Goal: Task Accomplishment & Management: Manage account settings

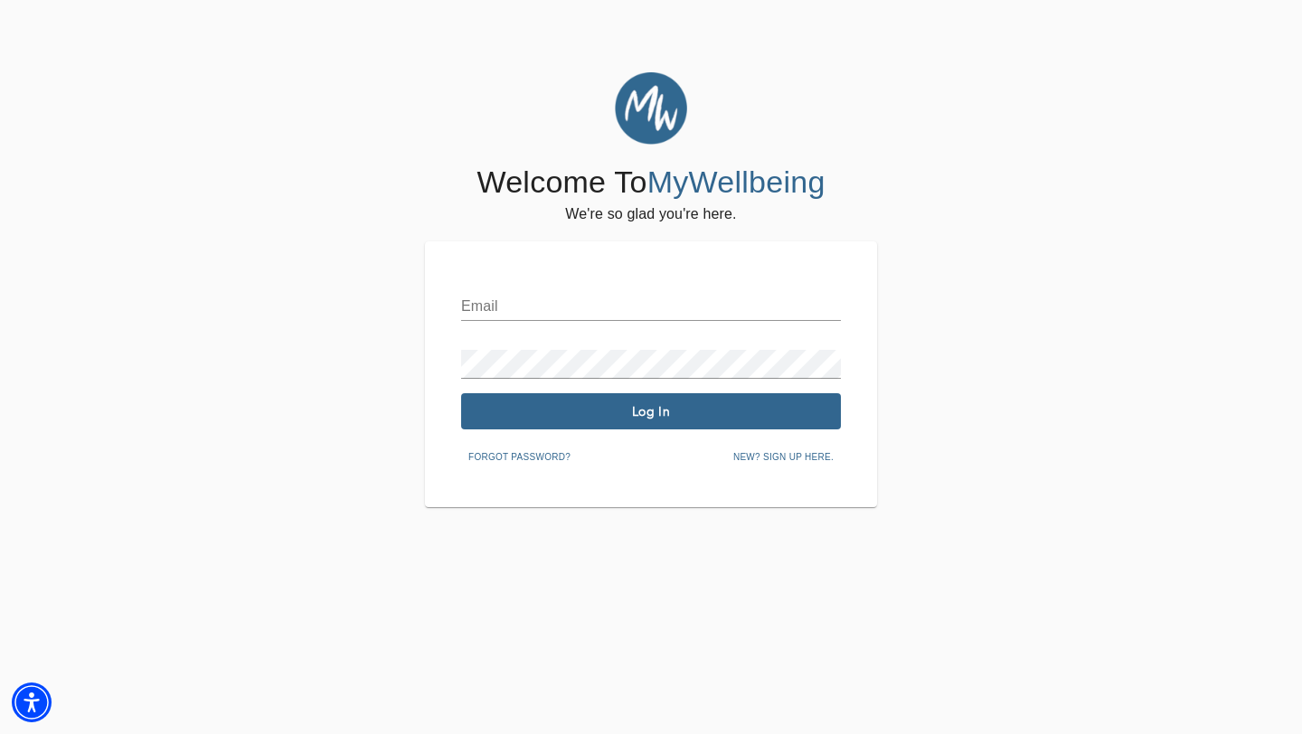
click at [515, 302] on input "text" at bounding box center [651, 306] width 380 height 29
type input "[EMAIL_ADDRESS][DOMAIN_NAME]"
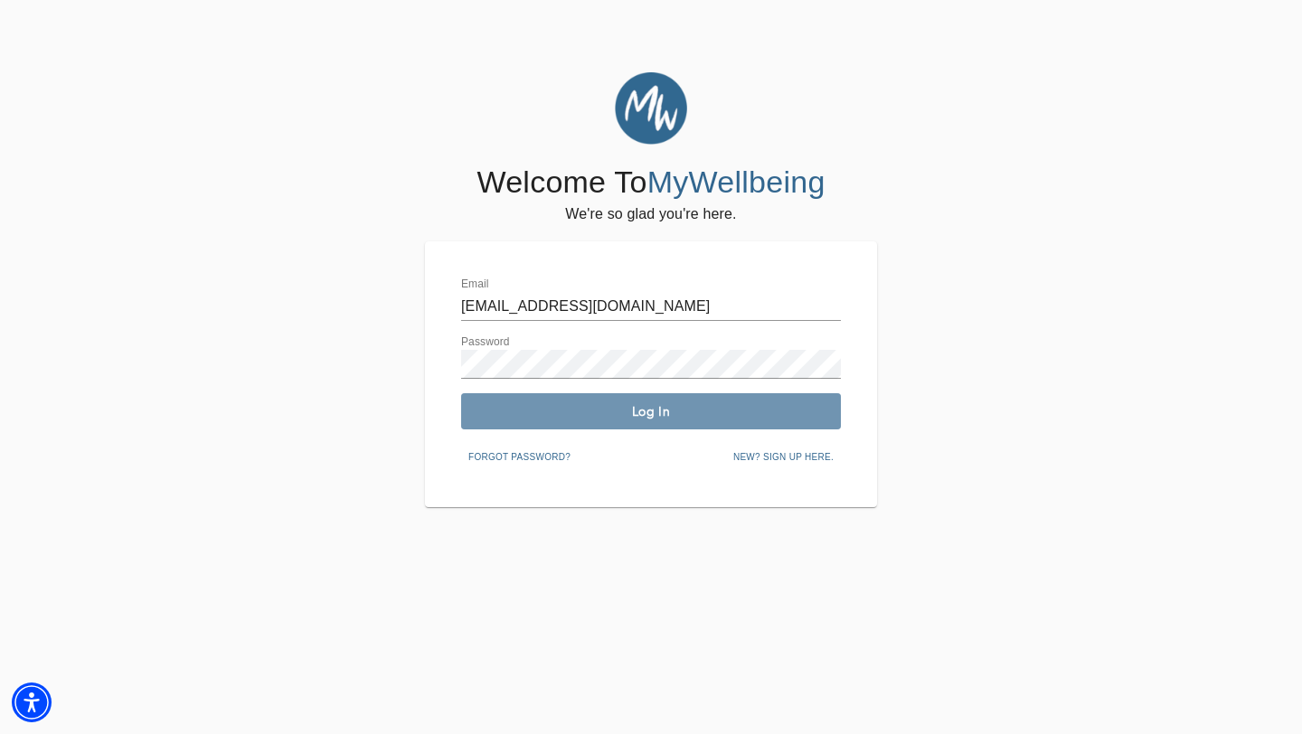
click at [657, 418] on span "Log In" at bounding box center [650, 411] width 365 height 17
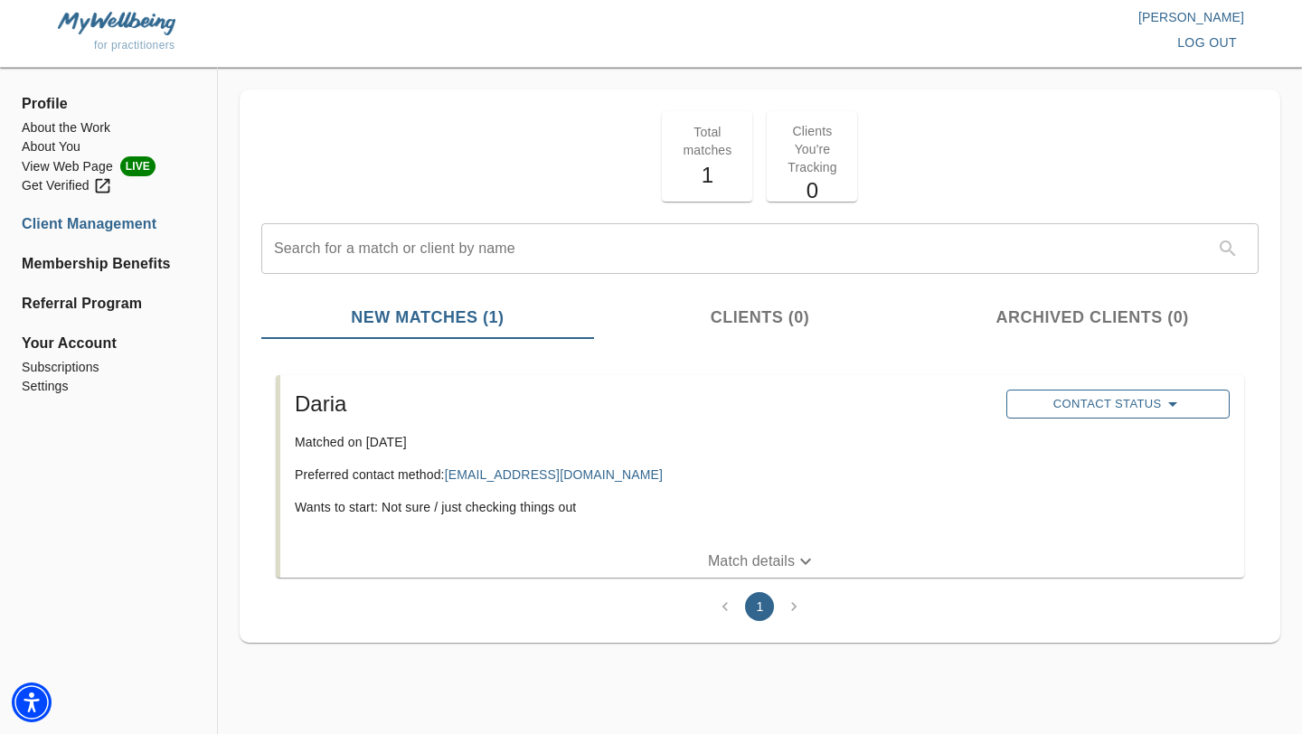
click at [1113, 405] on span "Contact Status" at bounding box center [1118, 404] width 204 height 22
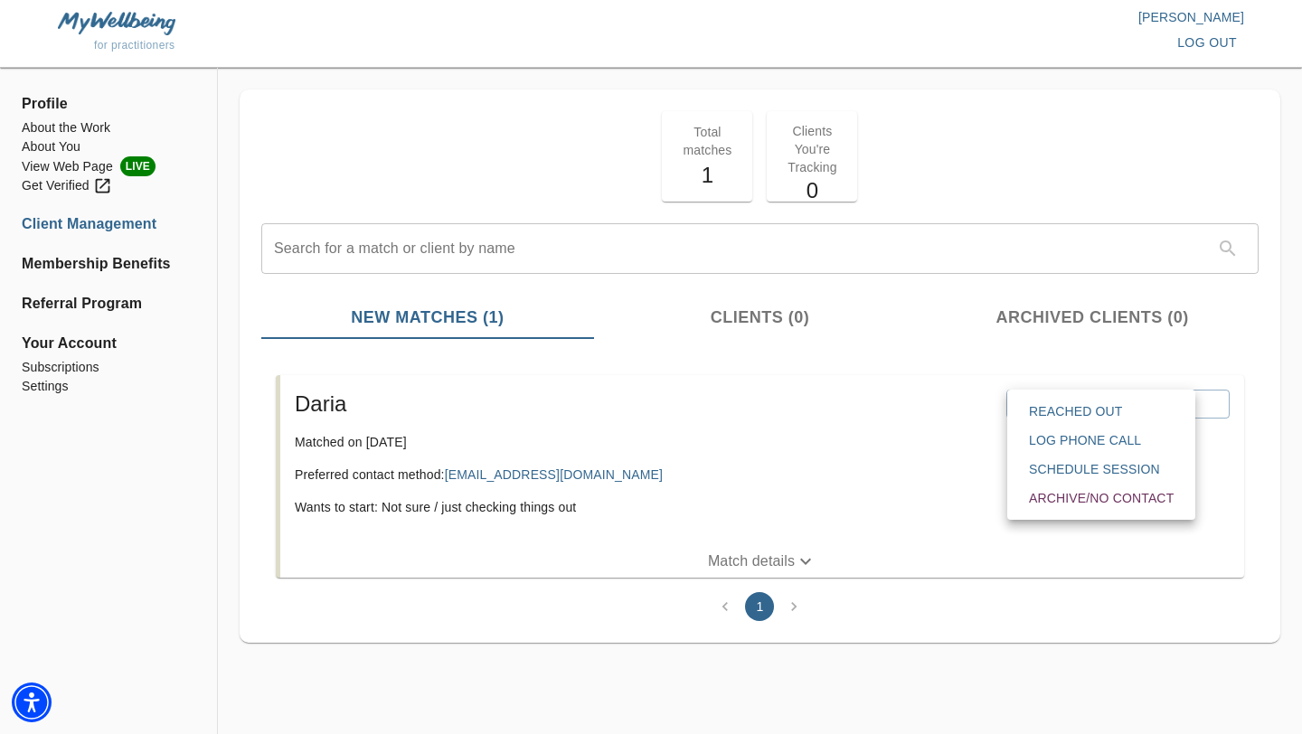
drag, startPoint x: 590, startPoint y: 476, endPoint x: 491, endPoint y: 477, distance: 99.5
click at [491, 477] on div at bounding box center [651, 367] width 1302 height 734
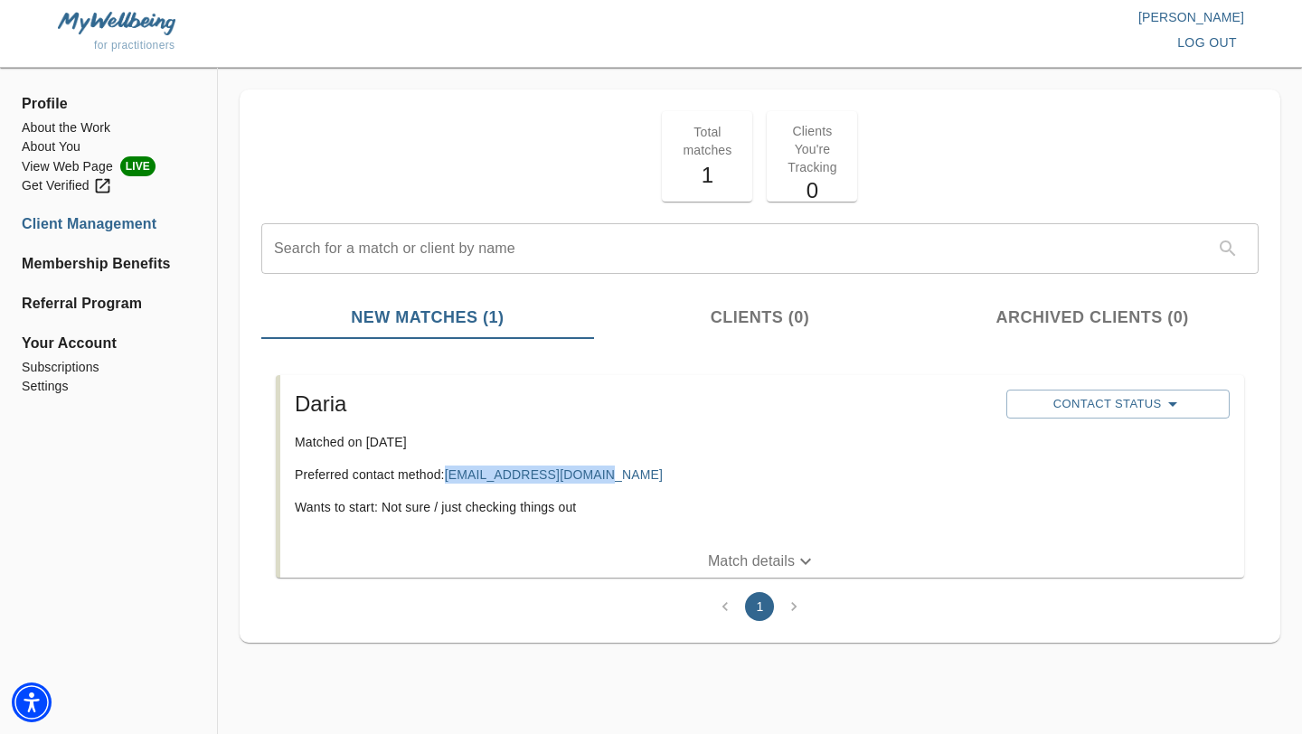
drag, startPoint x: 447, startPoint y: 476, endPoint x: 595, endPoint y: 469, distance: 148.4
click at [595, 469] on p "Preferred contact method: [EMAIL_ADDRESS][DOMAIN_NAME]" at bounding box center [643, 475] width 697 height 18
copy link "[EMAIL_ADDRESS][DOMAIN_NAME]"
click at [1115, 405] on span "Contact Status" at bounding box center [1118, 404] width 204 height 22
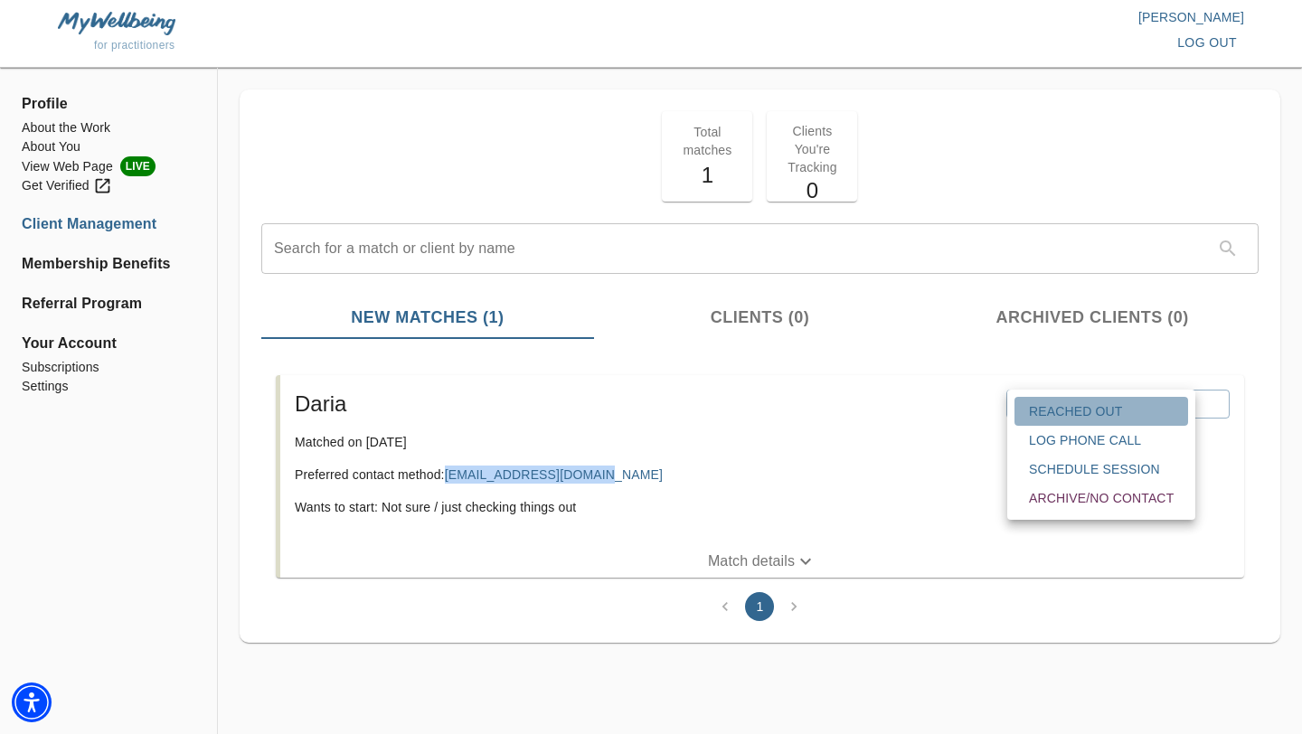
click at [1065, 408] on span "Reached Out" at bounding box center [1101, 411] width 145 height 18
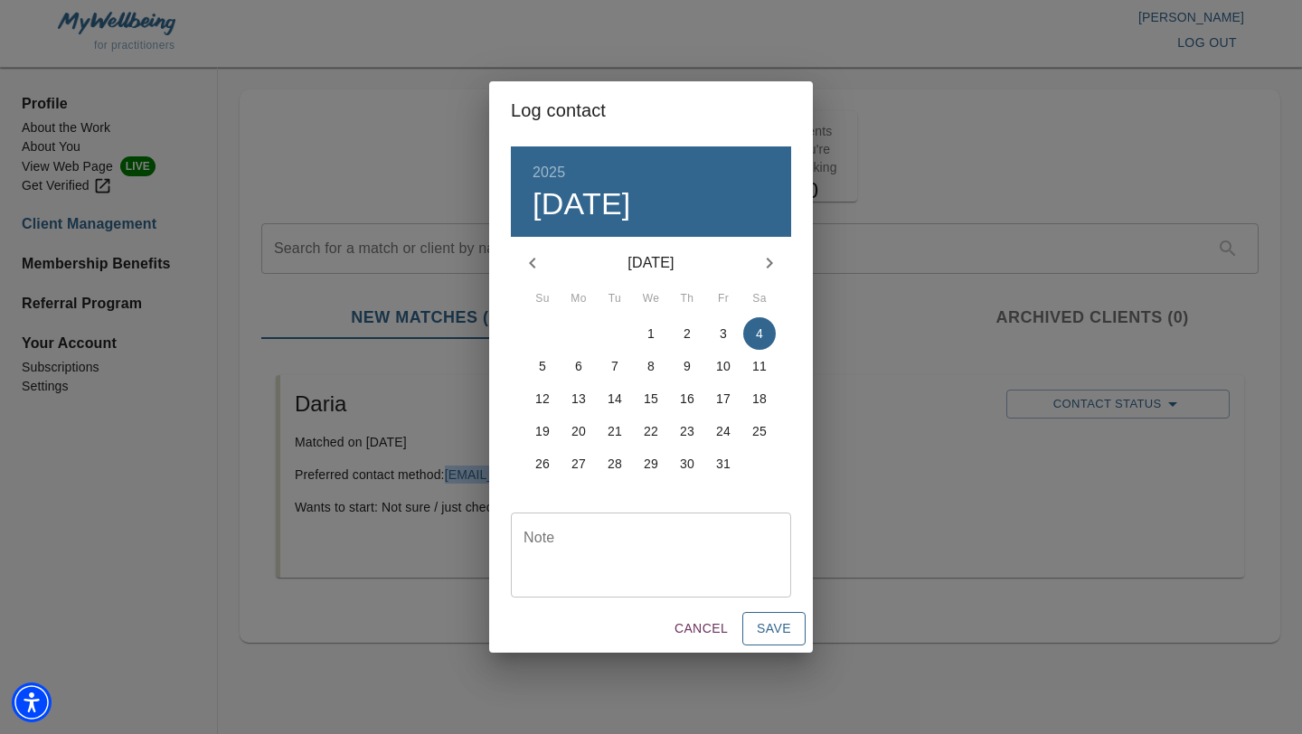
click at [779, 631] on span "Save" at bounding box center [774, 629] width 34 height 23
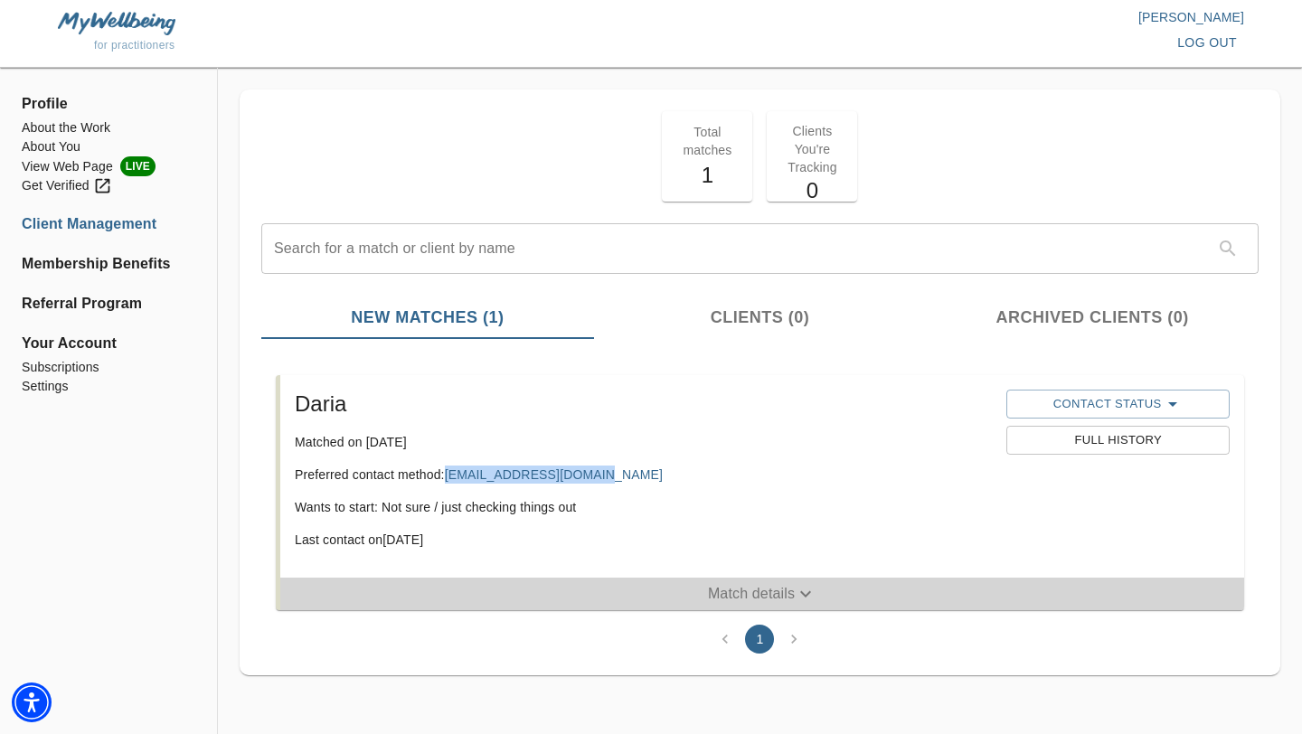
click at [738, 590] on p "Match details" at bounding box center [751, 594] width 87 height 22
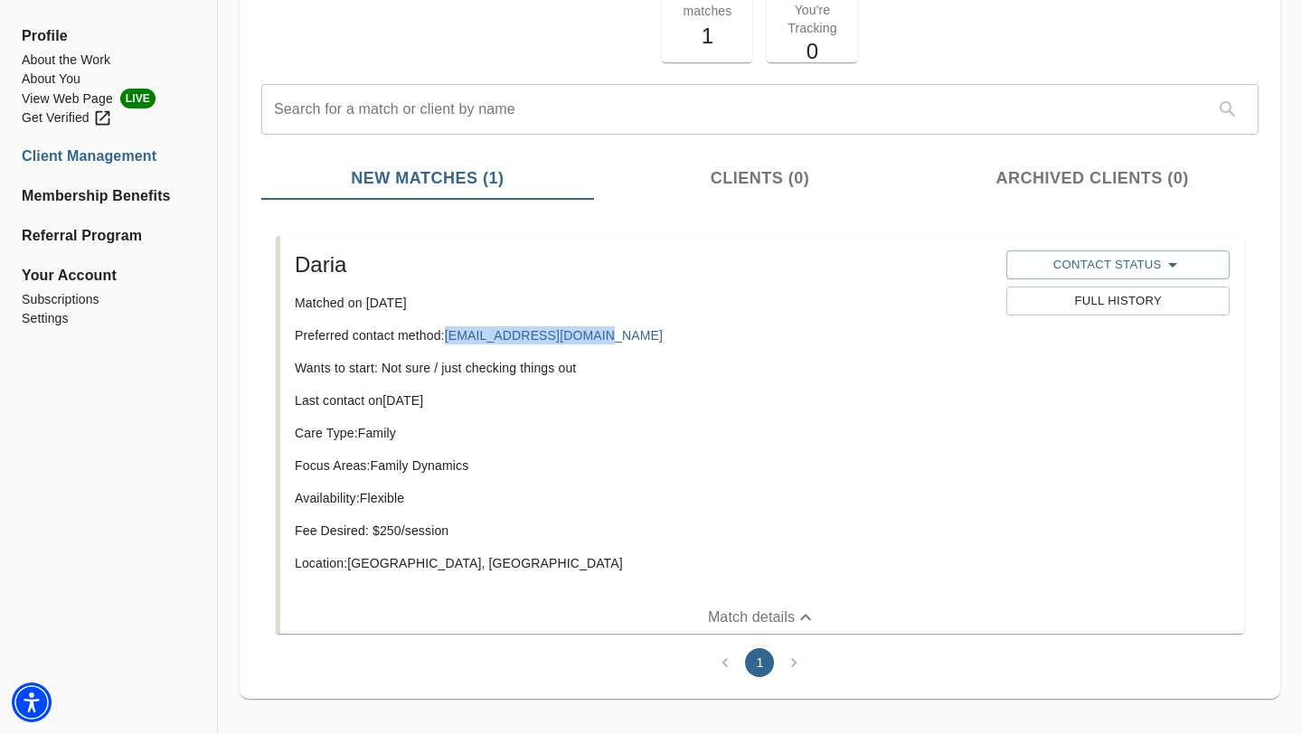
scroll to position [155, 0]
